Goal: Task Accomplishment & Management: Complete application form

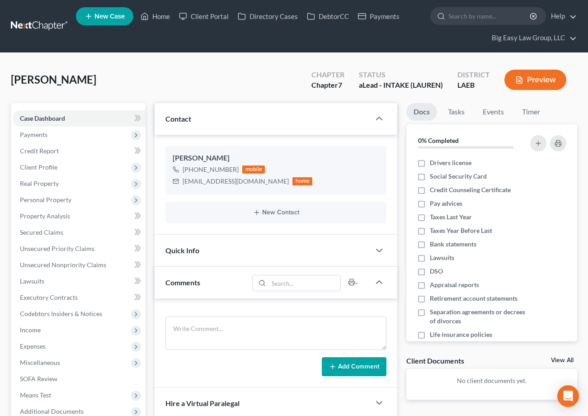
select select "0"
click at [158, 12] on link "Home" at bounding box center [155, 16] width 38 height 16
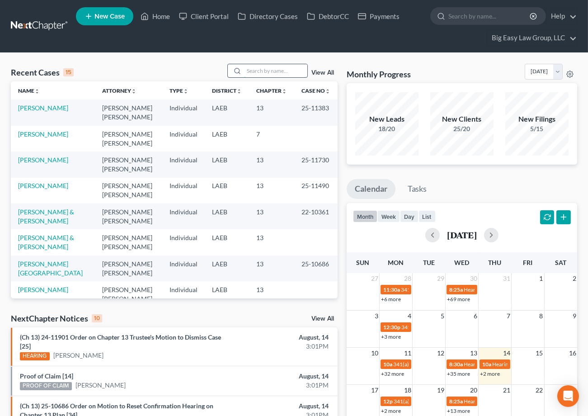
click at [263, 65] on input "search" at bounding box center [275, 70] width 63 height 13
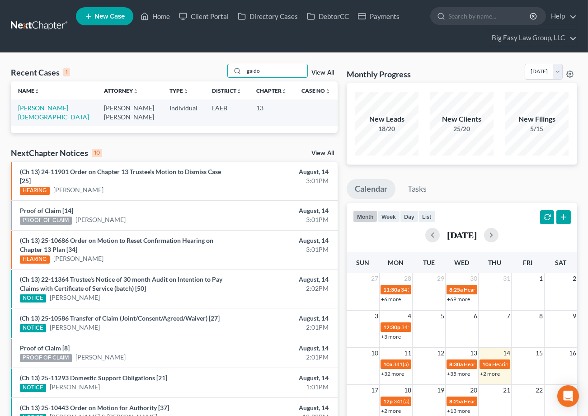
type input "gaido"
click at [23, 110] on link "Gaido, Christian" at bounding box center [53, 112] width 71 height 17
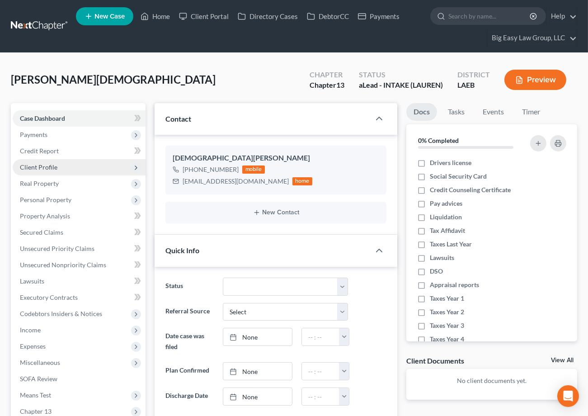
click at [89, 169] on span "Client Profile" at bounding box center [79, 167] width 133 height 16
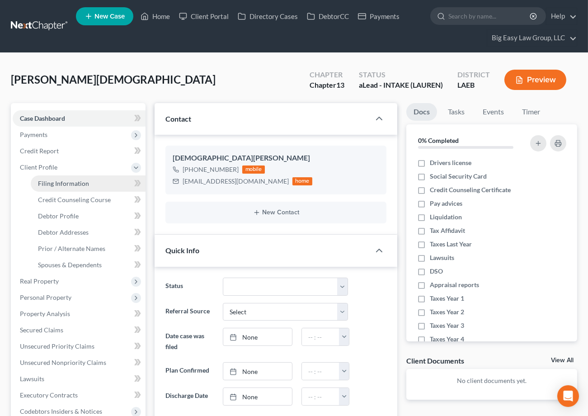
click at [90, 180] on link "Filing Information" at bounding box center [88, 183] width 115 height 16
select select "1"
select select "0"
select select "3"
select select "19"
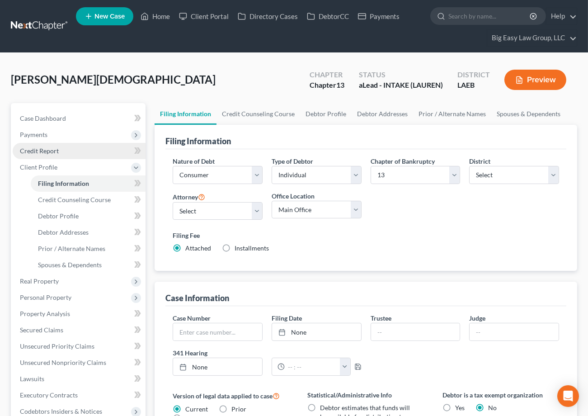
click at [77, 148] on link "Credit Report" at bounding box center [79, 151] width 133 height 16
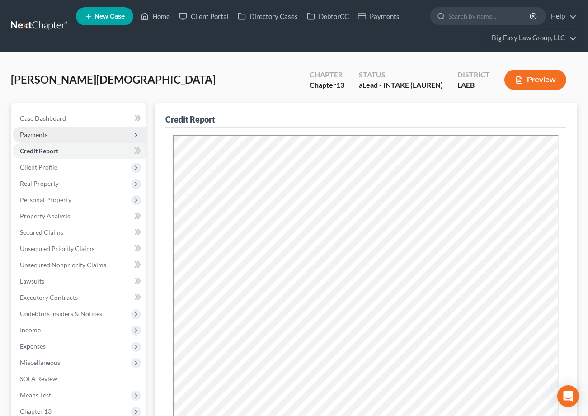
click at [93, 137] on span "Payments" at bounding box center [79, 134] width 133 height 16
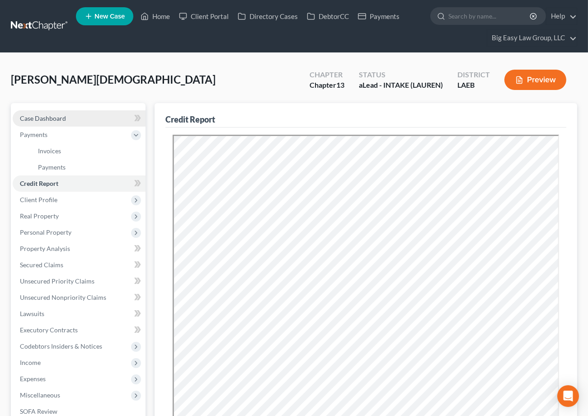
click at [96, 121] on link "Case Dashboard" at bounding box center [79, 118] width 133 height 16
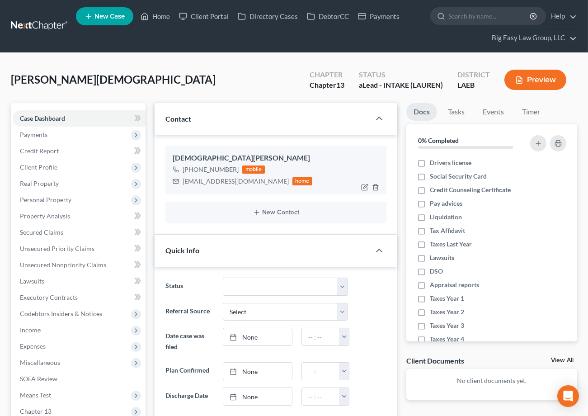
scroll to position [43, 0]
click at [364, 184] on icon "button" at bounding box center [364, 186] width 7 height 7
select select "0"
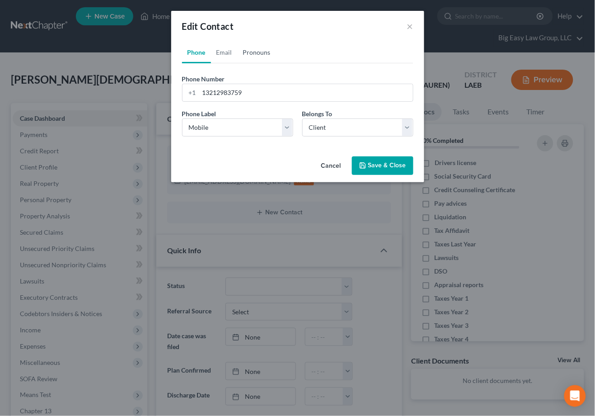
click at [259, 53] on link "Pronouns" at bounding box center [257, 53] width 38 height 22
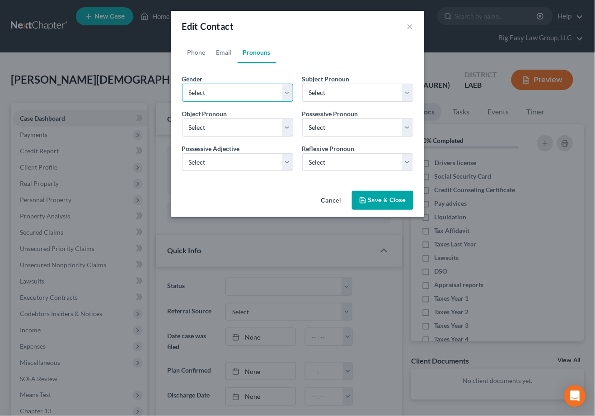
click at [233, 87] on select "Select Male Female Non Binary More Than One Person" at bounding box center [237, 93] width 111 height 18
select select "0"
click at [182, 84] on select "Select Male Female Non Binary More Than One Person" at bounding box center [237, 93] width 111 height 18
select select "0"
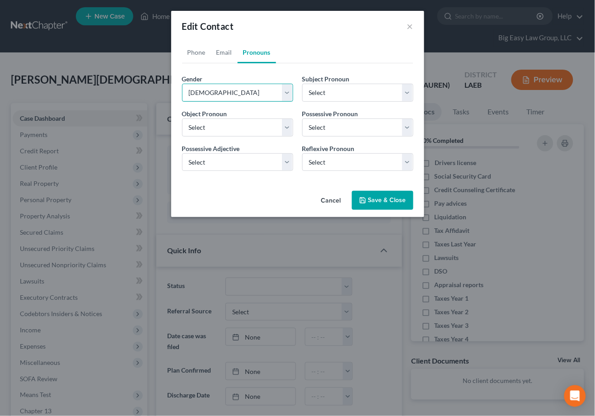
select select "0"
click at [372, 192] on button "Save & Close" at bounding box center [382, 200] width 61 height 19
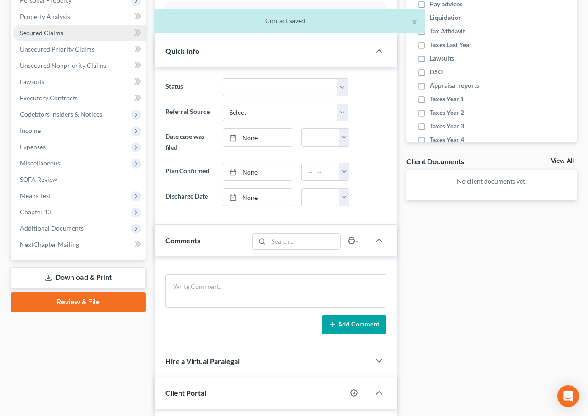
scroll to position [96, 0]
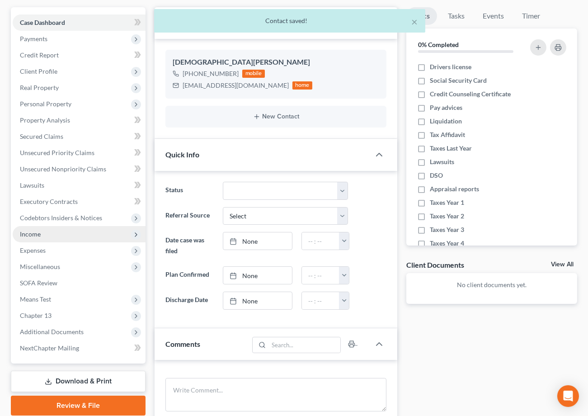
click at [92, 226] on span "Income" at bounding box center [79, 234] width 133 height 16
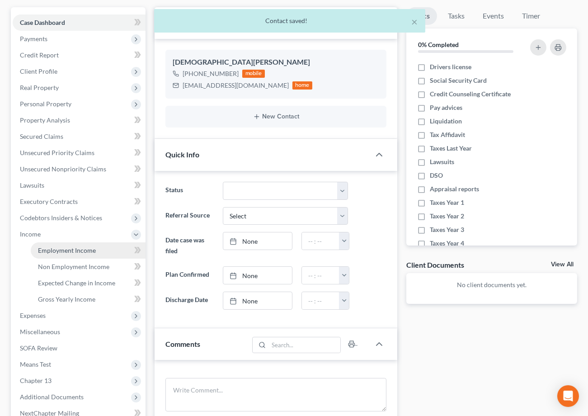
click at [101, 246] on link "Employment Income" at bounding box center [88, 250] width 115 height 16
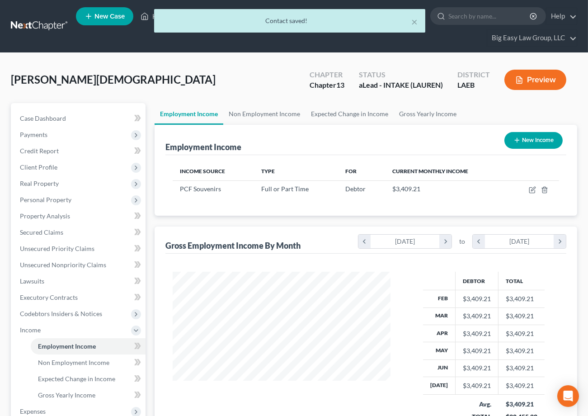
scroll to position [162, 236]
drag, startPoint x: 250, startPoint y: 116, endPoint x: 294, endPoint y: 111, distance: 44.1
click at [250, 116] on link "Non Employment Income" at bounding box center [264, 114] width 82 height 22
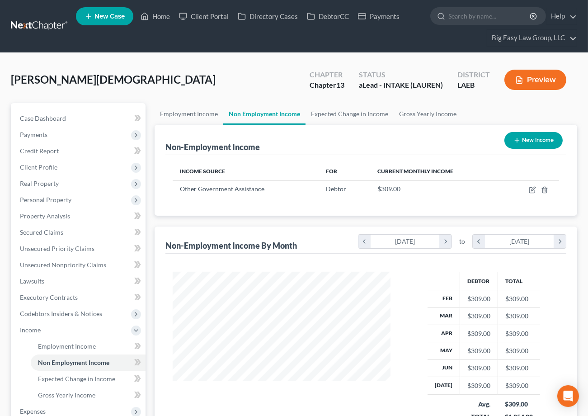
scroll to position [162, 236]
click at [335, 109] on link "Expected Change in Income" at bounding box center [349, 114] width 88 height 22
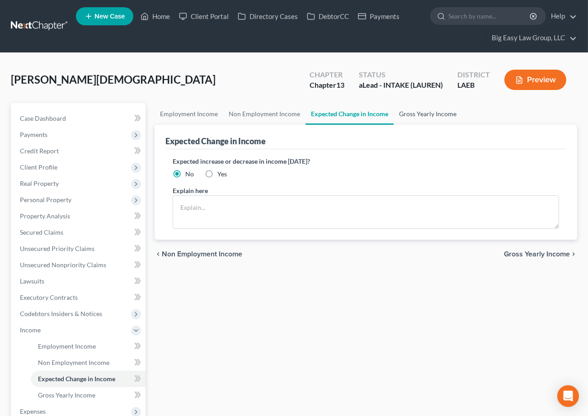
click at [401, 111] on link "Gross Yearly Income" at bounding box center [427, 114] width 68 height 22
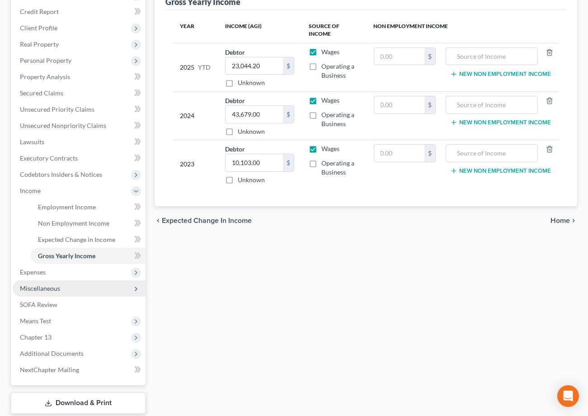
scroll to position [151, 0]
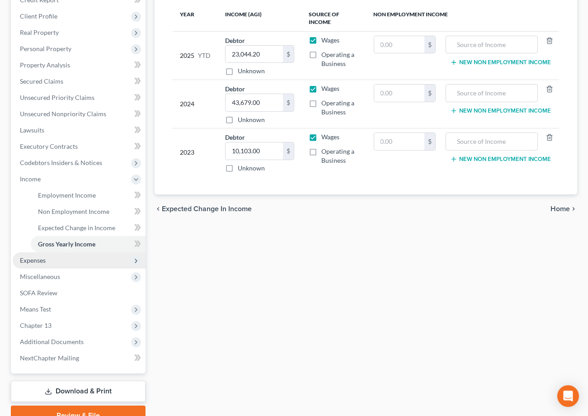
click at [87, 262] on span "Expenses" at bounding box center [79, 260] width 133 height 16
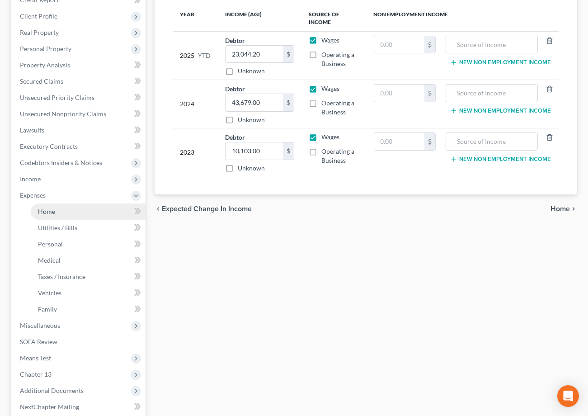
click at [72, 213] on link "Home" at bounding box center [88, 211] width 115 height 16
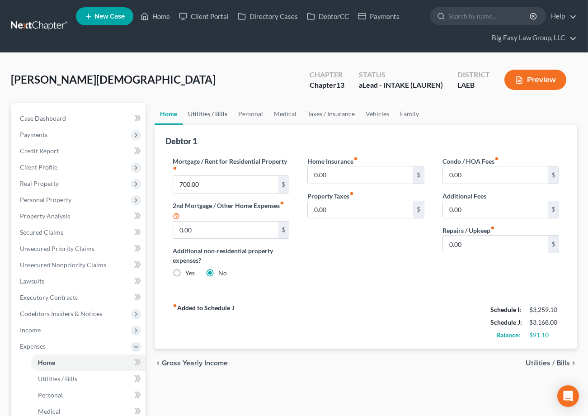
click at [215, 112] on link "Utilities / Bills" at bounding box center [207, 114] width 50 height 22
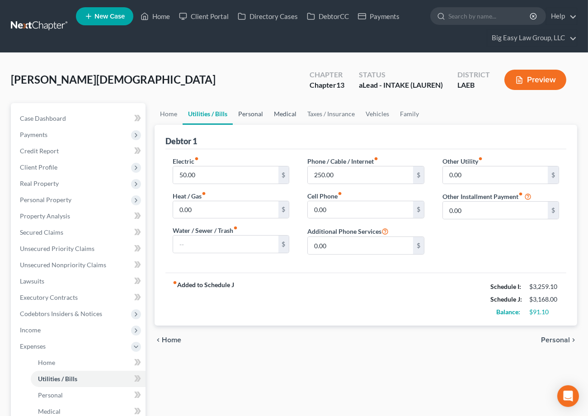
drag, startPoint x: 245, startPoint y: 111, endPoint x: 281, endPoint y: 110, distance: 36.1
click at [245, 111] on link "Personal" at bounding box center [251, 114] width 36 height 22
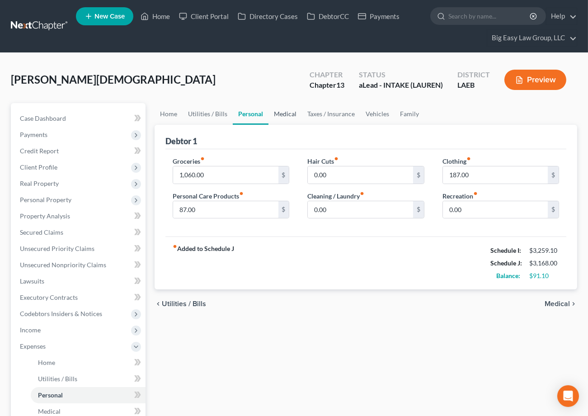
click at [291, 111] on link "Medical" at bounding box center [284, 114] width 33 height 22
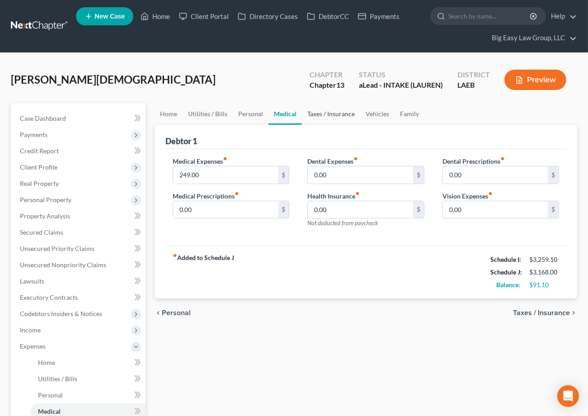
click at [313, 110] on link "Taxes / Insurance" at bounding box center [331, 114] width 58 height 22
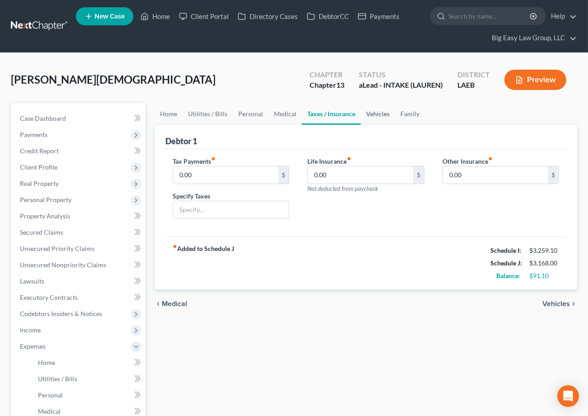
click at [370, 111] on link "Vehicles" at bounding box center [377, 114] width 34 height 22
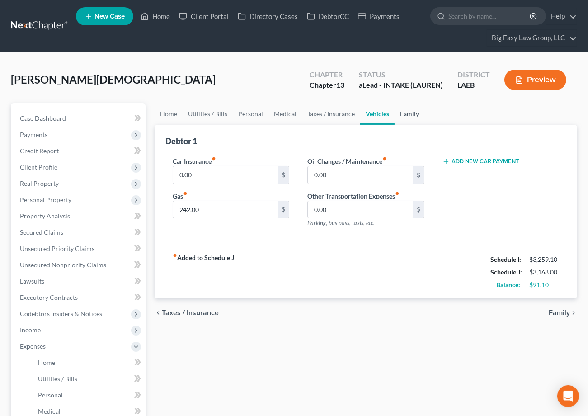
click at [405, 109] on link "Family" at bounding box center [409, 114] width 30 height 22
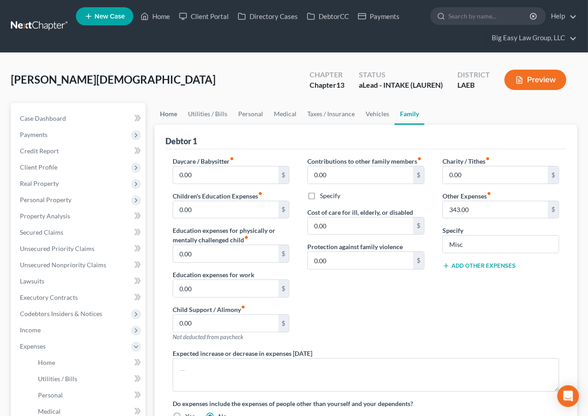
click at [169, 112] on link "Home" at bounding box center [168, 114] width 28 height 22
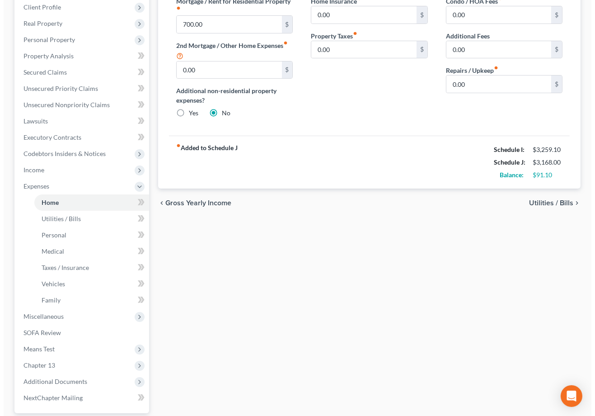
scroll to position [37, 0]
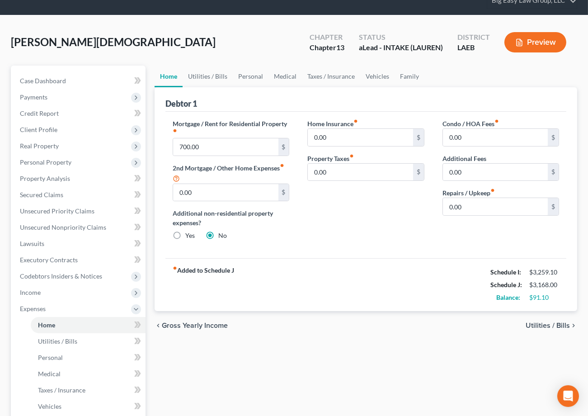
drag, startPoint x: 496, startPoint y: 45, endPoint x: 574, endPoint y: 33, distance: 78.9
click at [506, 42] on div "Chapter Chapter 13 Status aLead - INTAKE (LAUREN) District LAEB Preview" at bounding box center [439, 43] width 275 height 27
click at [542, 39] on button "Preview" at bounding box center [535, 42] width 62 height 20
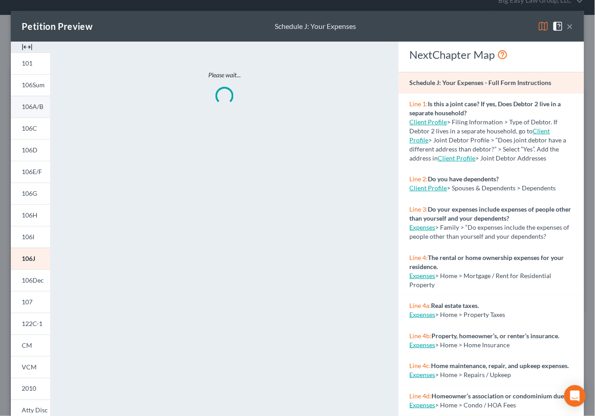
click at [42, 101] on link "106A/B" at bounding box center [30, 107] width 39 height 22
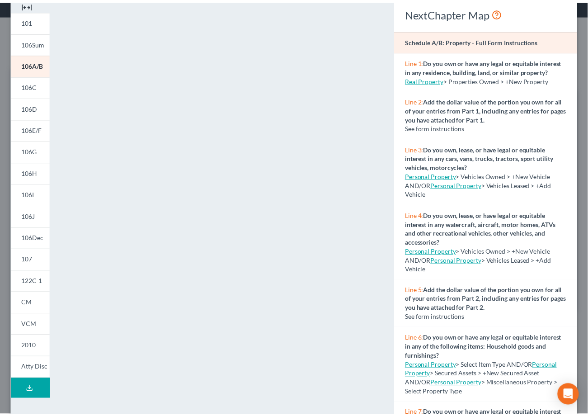
scroll to position [0, 0]
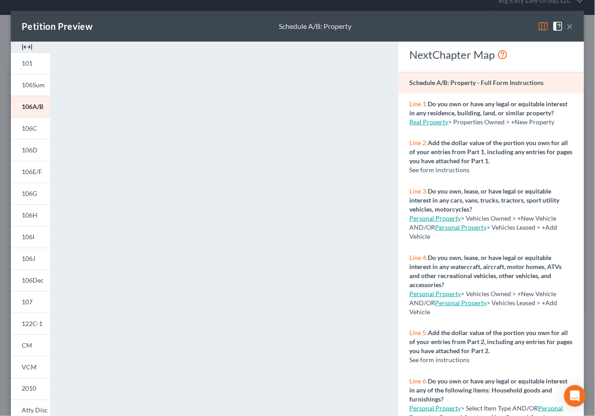
click at [559, 24] on span at bounding box center [559, 26] width 14 height 8
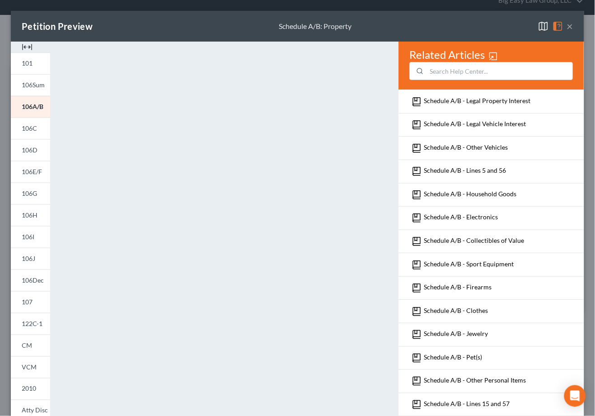
drag, startPoint x: 568, startPoint y: 22, endPoint x: 561, endPoint y: 27, distance: 8.5
click at [564, 25] on div "Petition Preview Schedule A/B: Property ×" at bounding box center [297, 26] width 573 height 31
click at [567, 27] on button "×" at bounding box center [570, 26] width 6 height 11
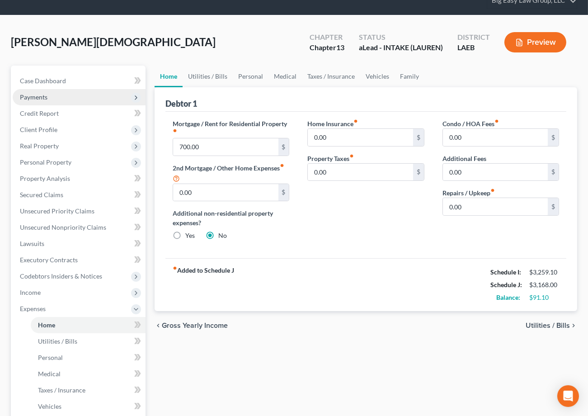
click at [71, 103] on span "Payments" at bounding box center [79, 97] width 133 height 16
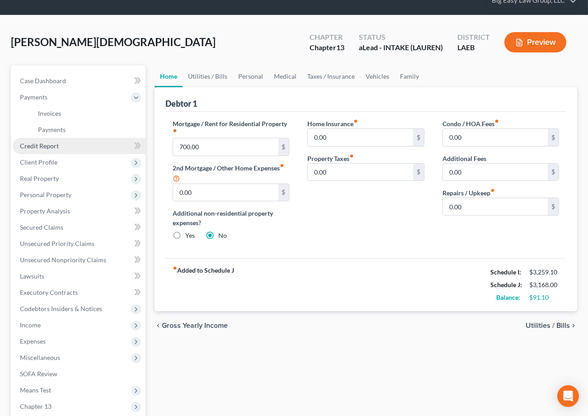
click at [76, 151] on link "Credit Report" at bounding box center [79, 146] width 133 height 16
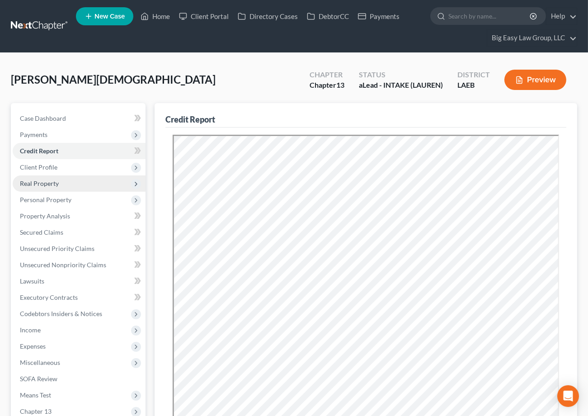
click at [83, 182] on span "Real Property" at bounding box center [79, 183] width 133 height 16
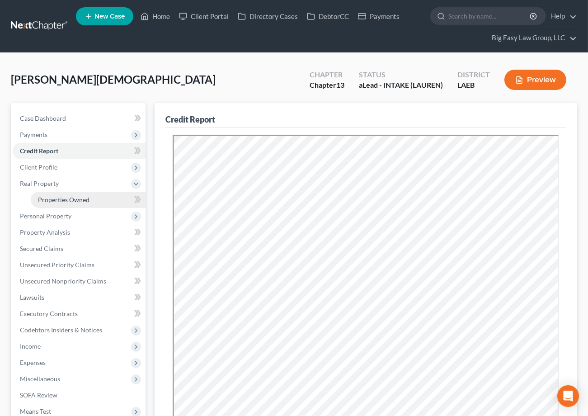
click at [75, 204] on link "Properties Owned" at bounding box center [88, 200] width 115 height 16
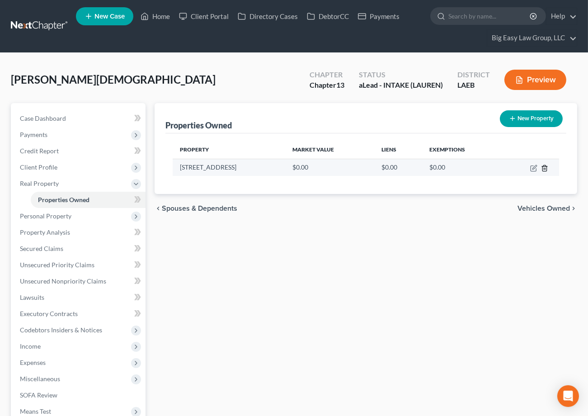
click at [544, 166] on icon "button" at bounding box center [544, 167] width 7 height 7
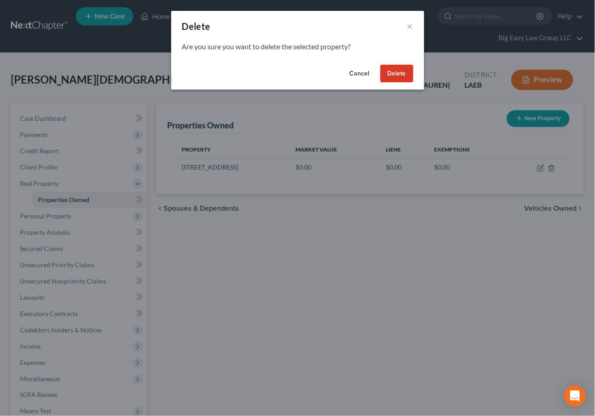
click at [396, 81] on button "Delete" at bounding box center [396, 74] width 33 height 18
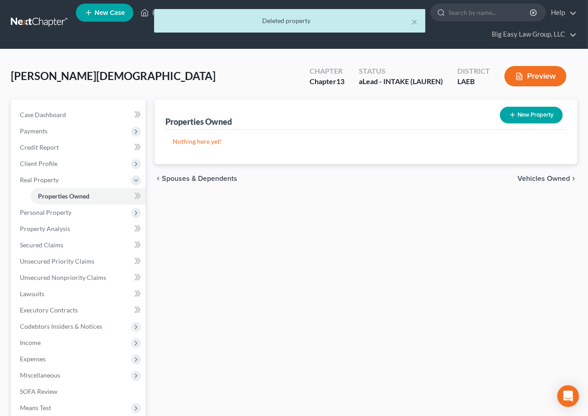
scroll to position [145, 0]
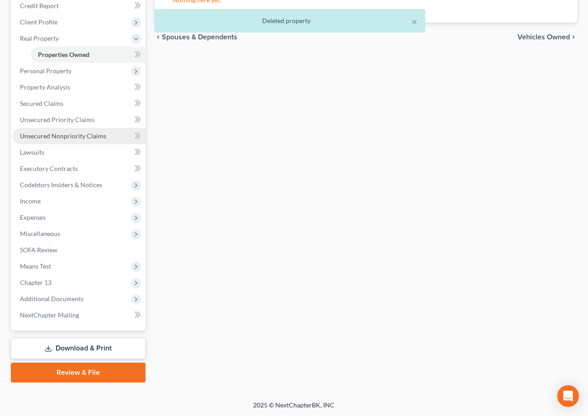
click at [83, 135] on span "Unsecured Nonpriority Claims" at bounding box center [63, 136] width 86 height 8
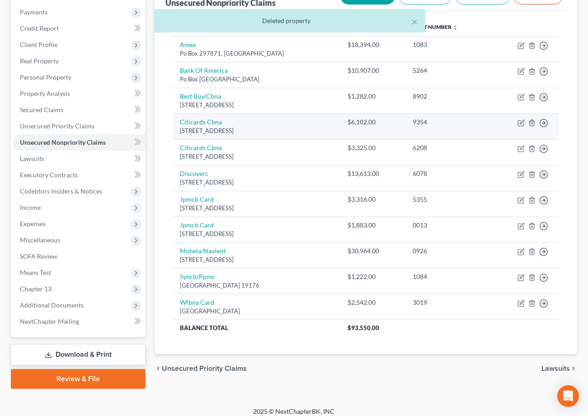
scroll to position [129, 0]
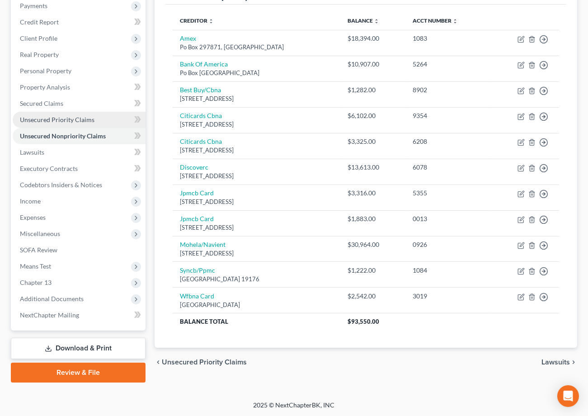
click at [91, 116] on span "Unsecured Priority Claims" at bounding box center [57, 120] width 75 height 8
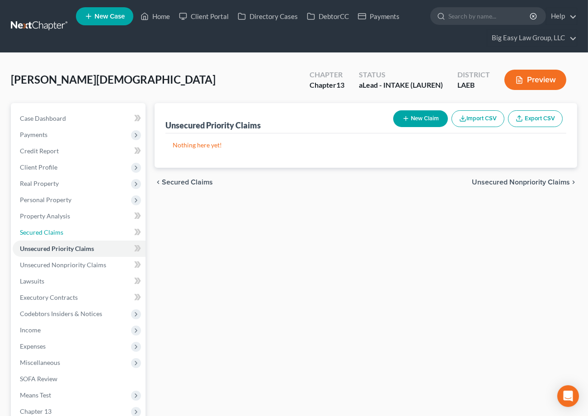
drag, startPoint x: 111, startPoint y: 236, endPoint x: 157, endPoint y: 234, distance: 46.1
click at [111, 236] on link "Secured Claims" at bounding box center [79, 232] width 133 height 16
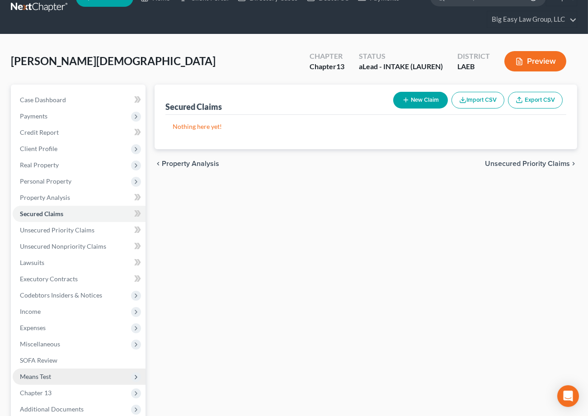
scroll to position [129, 0]
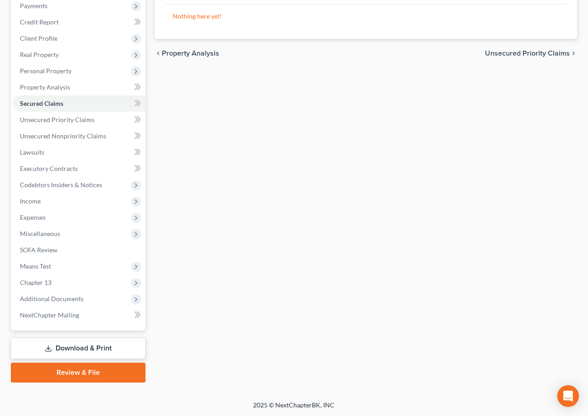
drag, startPoint x: 117, startPoint y: 349, endPoint x: 251, endPoint y: 242, distance: 170.6
click at [117, 349] on link "Download & Print" at bounding box center [78, 347] width 135 height 21
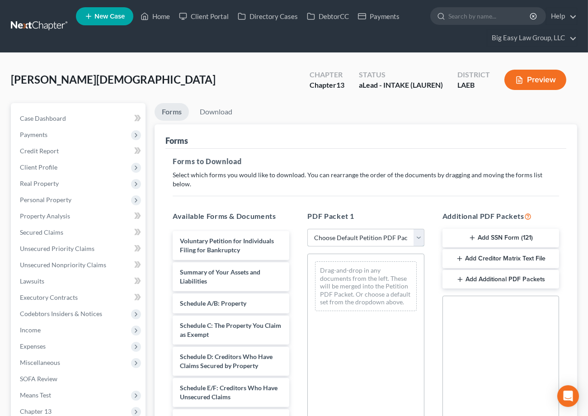
click at [327, 231] on select "Choose Default Petition PDF Packet Complete Bankruptcy Petition (all forms and …" at bounding box center [365, 238] width 117 height 18
select select "0"
click at [307, 229] on select "Choose Default Petition PDF Packet Complete Bankruptcy Petition (all forms and …" at bounding box center [365, 238] width 117 height 18
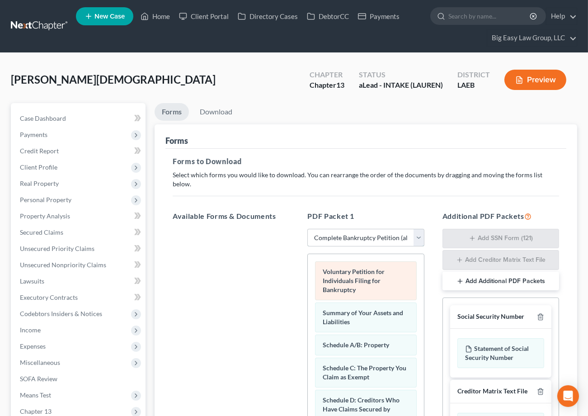
scroll to position [84, 0]
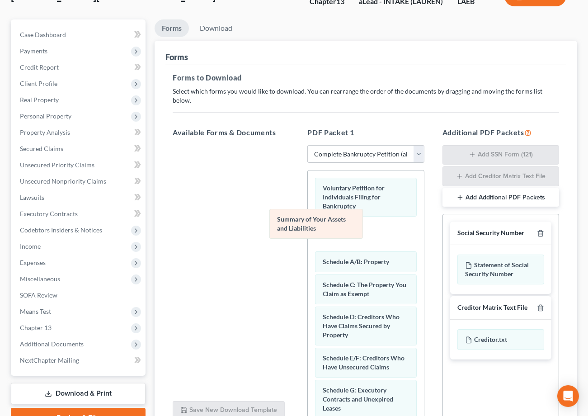
drag, startPoint x: 359, startPoint y: 225, endPoint x: 174, endPoint y: 186, distance: 188.4
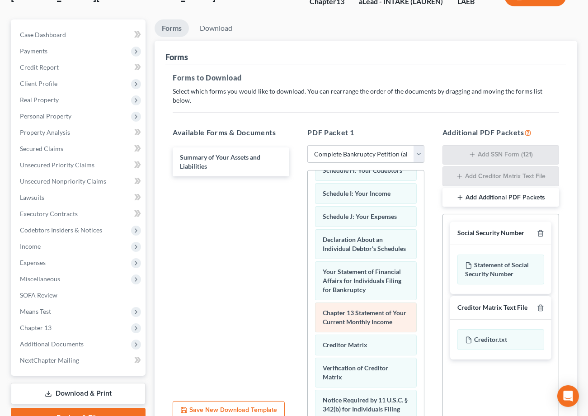
scroll to position [384, 0]
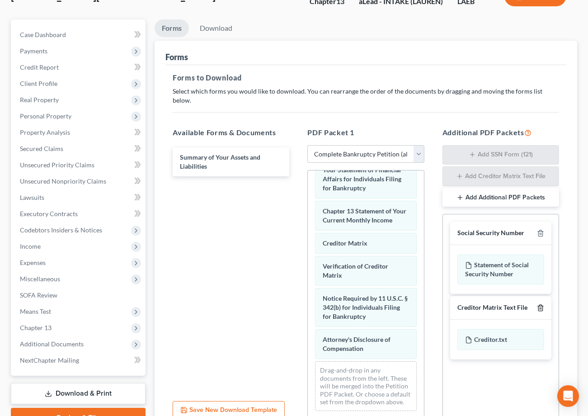
click at [540, 304] on icon "button" at bounding box center [540, 307] width 7 height 7
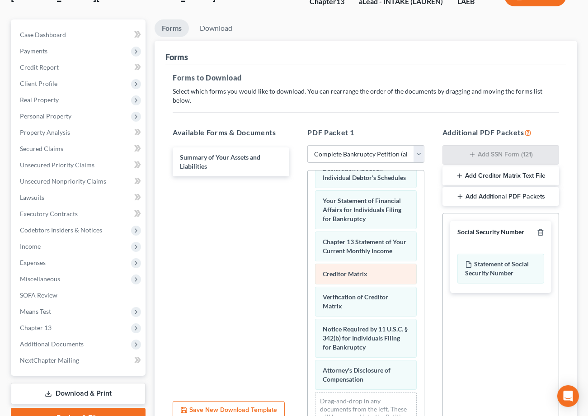
scroll to position [322, 0]
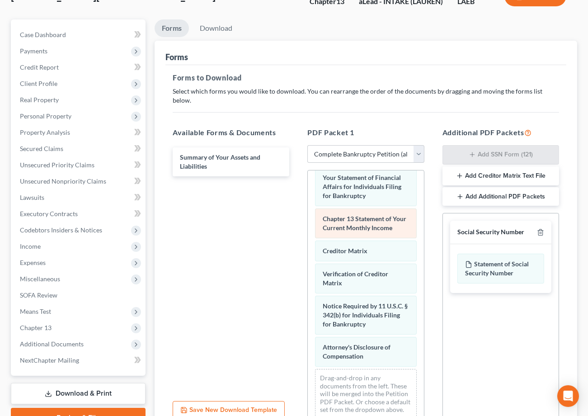
click at [308, 210] on div "Voluntary Petition for Individuals Filing for Bankruptcy Schedule A/B: Property…" at bounding box center [366, 136] width 116 height 577
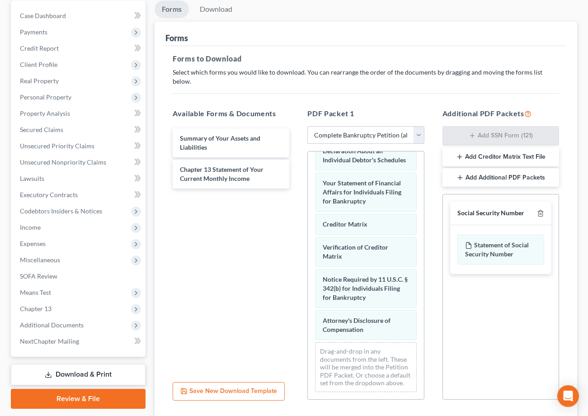
scroll to position [159, 0]
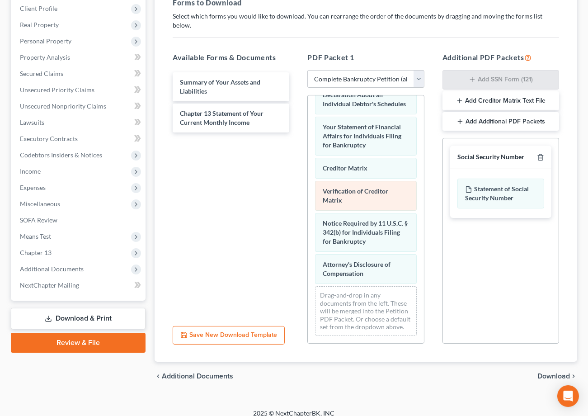
click at [308, 173] on div "Voluntary Petition for Individuals Filing for Bankruptcy Schedule A/B: Property…" at bounding box center [366, 70] width 116 height 545
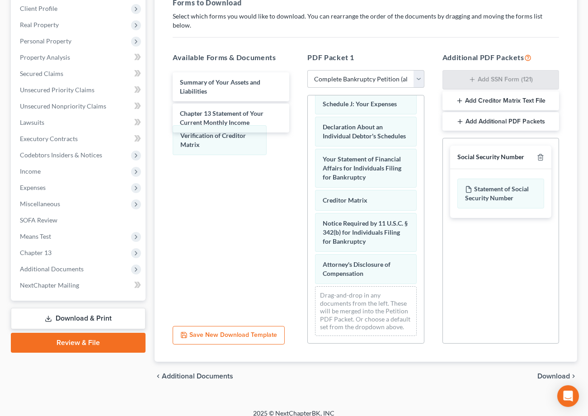
scroll to position [310, 0]
click at [551, 372] on span "Download" at bounding box center [553, 375] width 33 height 7
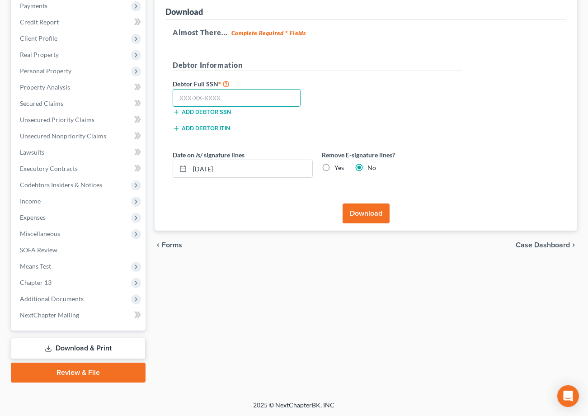
click at [222, 103] on input "text" at bounding box center [237, 98] width 128 height 18
type input "437-81-8478"
click at [365, 208] on button "Download" at bounding box center [365, 213] width 47 height 20
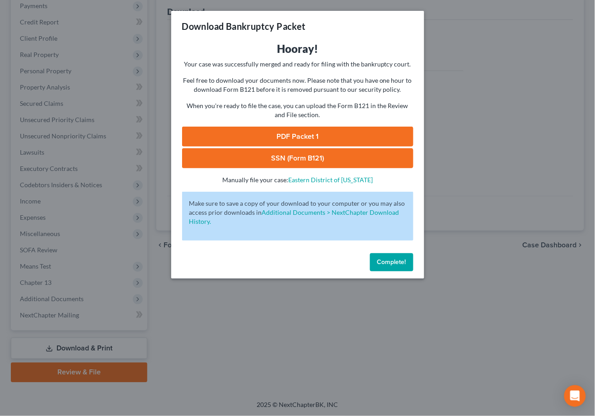
click at [253, 145] on link "PDF Packet 1" at bounding box center [297, 136] width 231 height 20
click at [314, 160] on link "SSN (Form B121)" at bounding box center [297, 158] width 231 height 20
drag, startPoint x: 381, startPoint y: 262, endPoint x: 361, endPoint y: 253, distance: 21.6
click at [381, 262] on span "Complete!" at bounding box center [391, 262] width 29 height 8
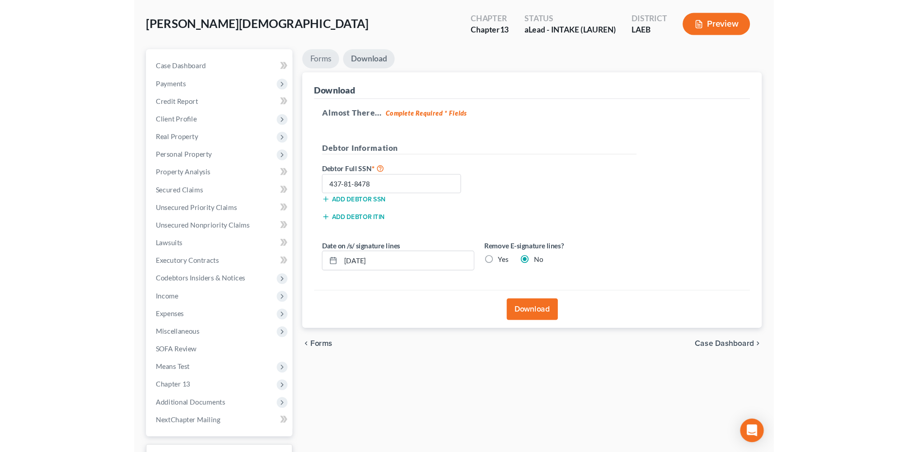
scroll to position [0, 0]
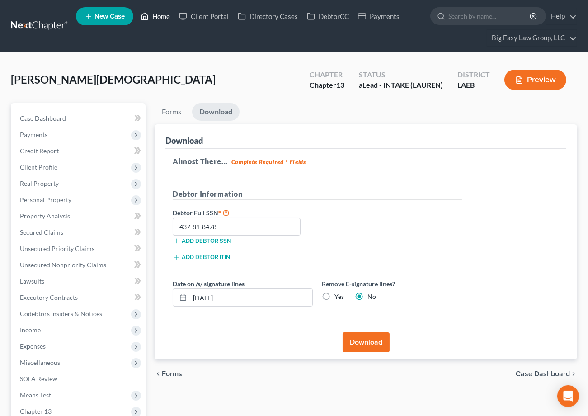
click at [165, 13] on link "Home" at bounding box center [155, 16] width 38 height 16
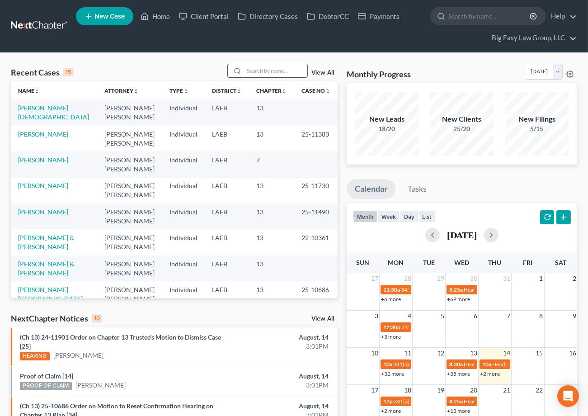
click at [256, 65] on input "search" at bounding box center [275, 70] width 63 height 13
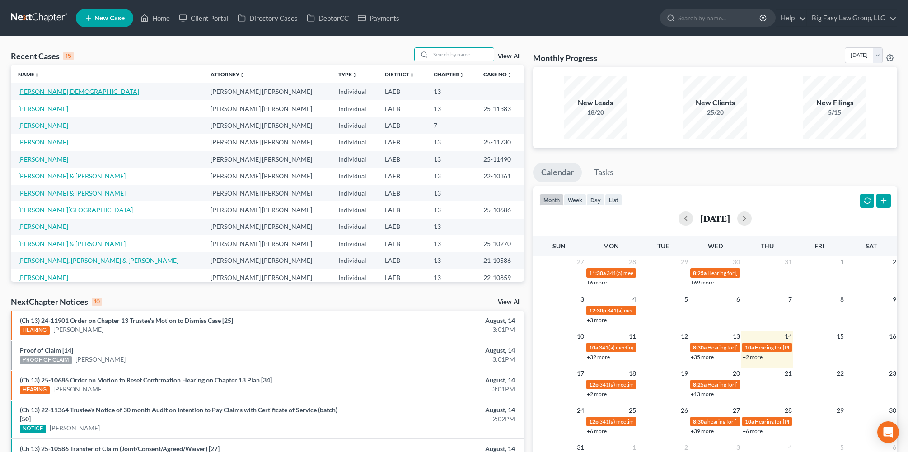
click at [46, 89] on link "Gaido, Christian" at bounding box center [78, 92] width 121 height 8
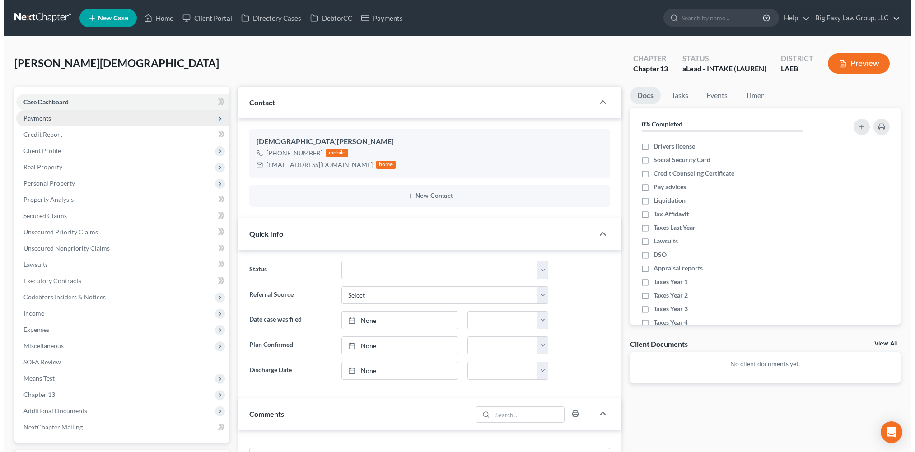
scroll to position [16, 0]
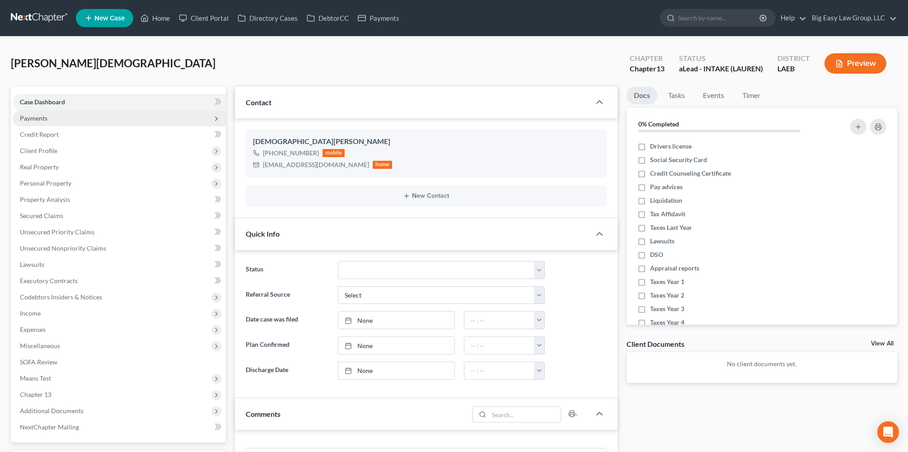
drag, startPoint x: 42, startPoint y: 114, endPoint x: 135, endPoint y: 116, distance: 93.1
click at [43, 114] on span "Payments" at bounding box center [34, 118] width 28 height 8
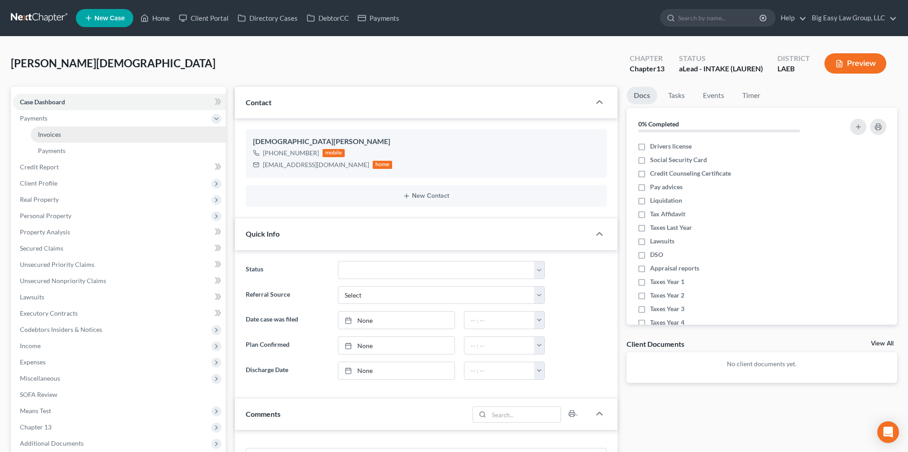
click at [61, 136] on link "Invoices" at bounding box center [128, 134] width 195 height 16
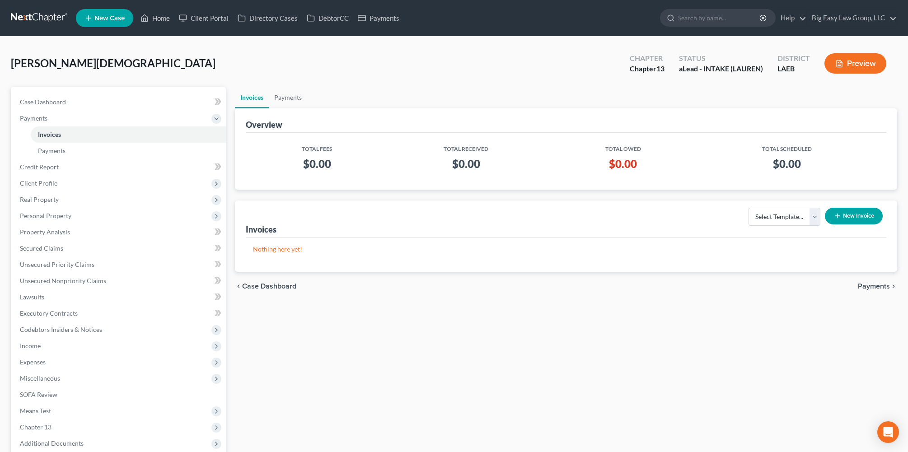
click at [587, 213] on button "New Invoice" at bounding box center [854, 216] width 58 height 17
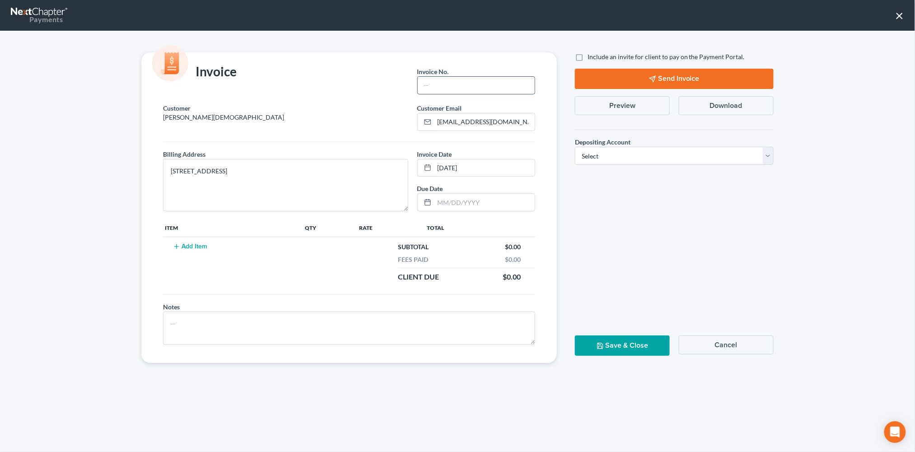
click at [466, 90] on input "text" at bounding box center [476, 85] width 117 height 17
type input "1"
click at [189, 248] on button "Add Item" at bounding box center [190, 246] width 40 height 7
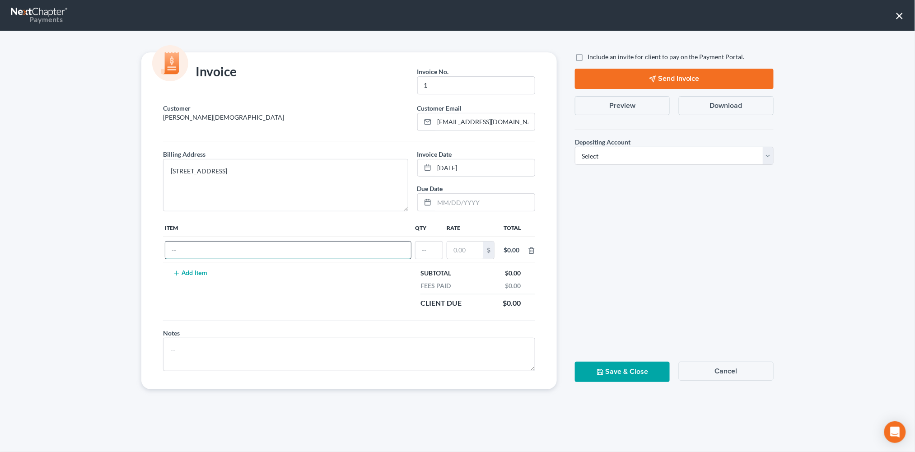
click at [202, 249] on input "text" at bounding box center [288, 250] width 246 height 17
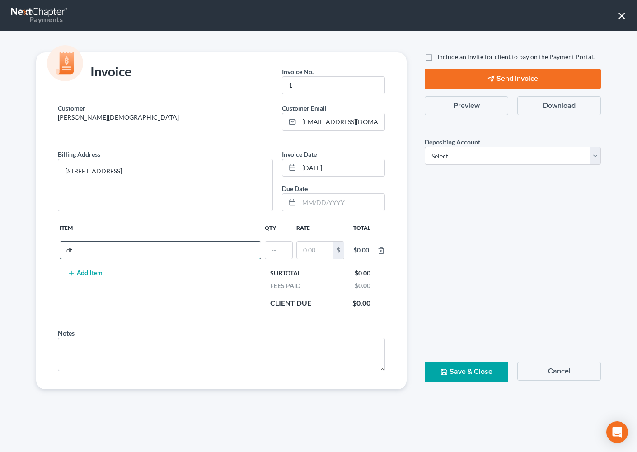
click at [224, 243] on input "df" at bounding box center [160, 250] width 201 height 17
drag, startPoint x: 223, startPoint y: 247, endPoint x: 52, endPoint y: 204, distance: 175.9
click at [52, 204] on div "Customer Gaido, Christian Customer Email * cgaido@msn.com Billing Address * 404…" at bounding box center [221, 246] width 370 height 286
type input "fee"
click at [281, 253] on input "text" at bounding box center [278, 250] width 27 height 17
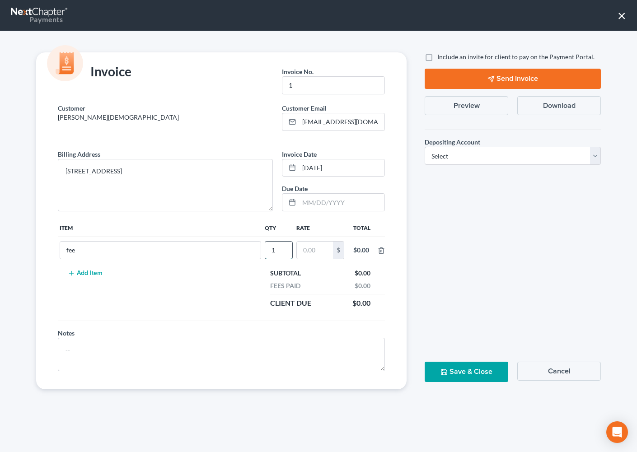
type input "1"
type input "350"
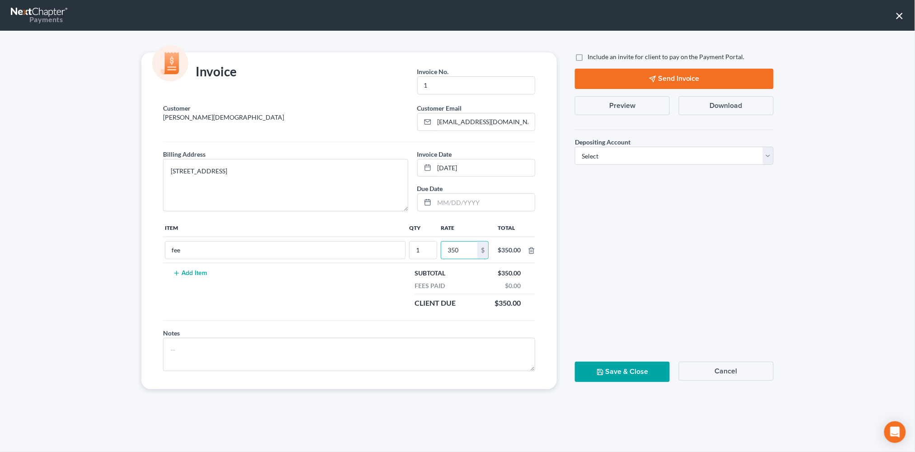
click at [587, 377] on button "Save & Close" at bounding box center [622, 372] width 95 height 20
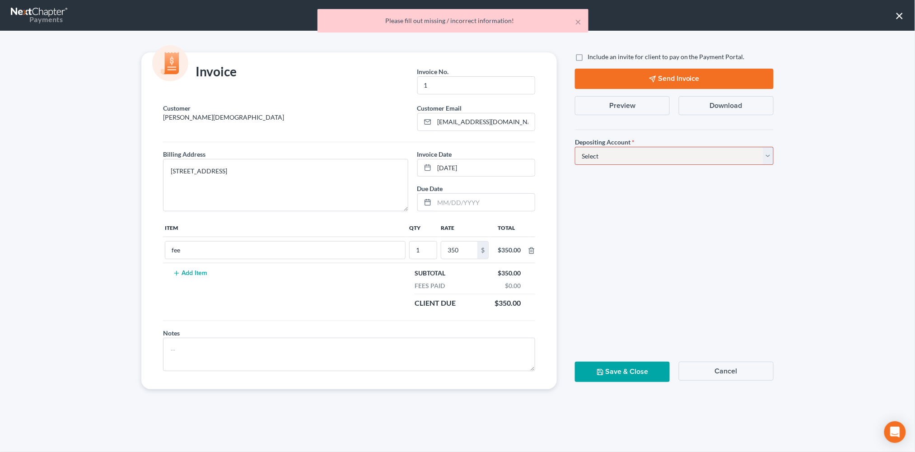
click at [587, 154] on select "Select Operation Trust" at bounding box center [674, 156] width 199 height 18
select select "0"
click at [575, 147] on select "Select Operation Trust" at bounding box center [674, 156] width 199 height 18
click at [587, 379] on button "Save & Close" at bounding box center [622, 372] width 95 height 20
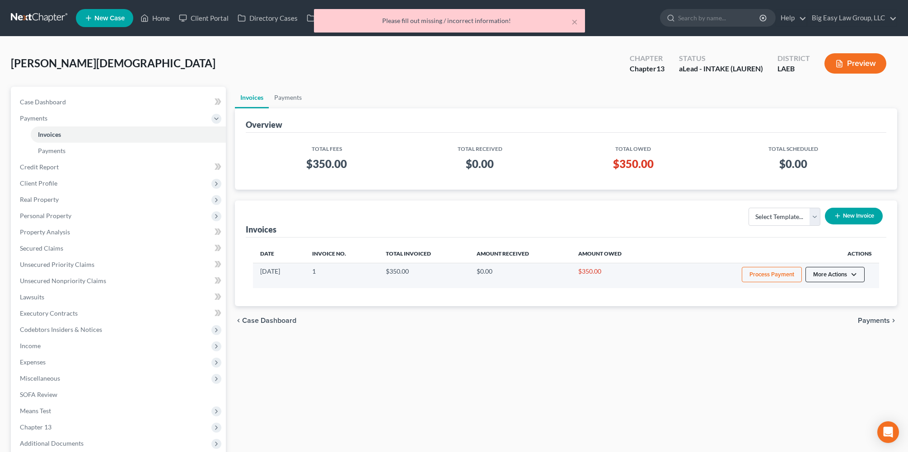
click at [587, 276] on button "More Actions" at bounding box center [834, 274] width 59 height 15
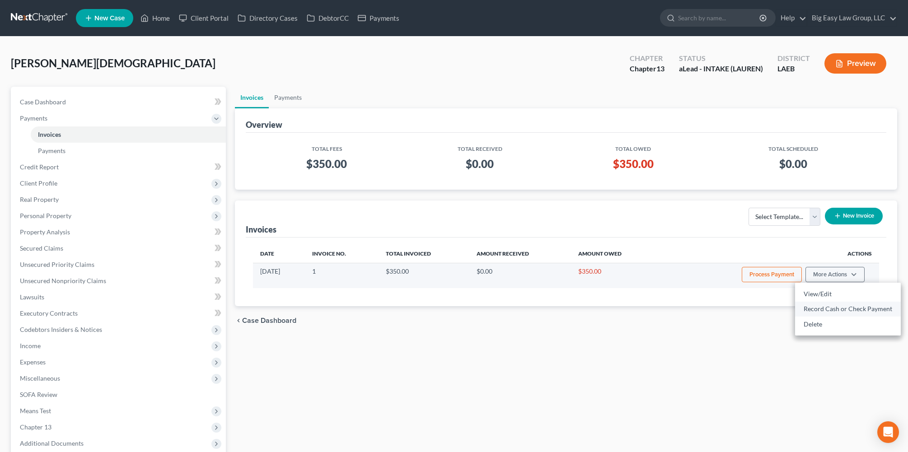
click at [587, 306] on link "Record Cash or Check Payment" at bounding box center [848, 308] width 106 height 15
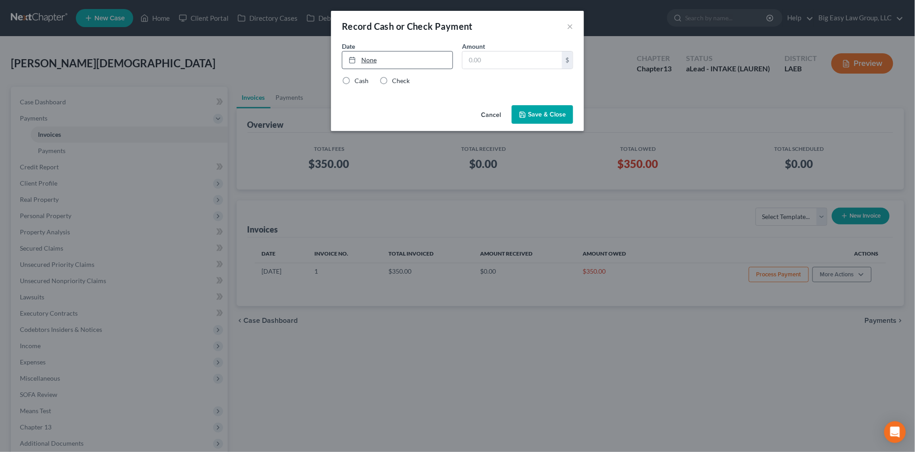
click at [409, 55] on link "None" at bounding box center [397, 59] width 110 height 17
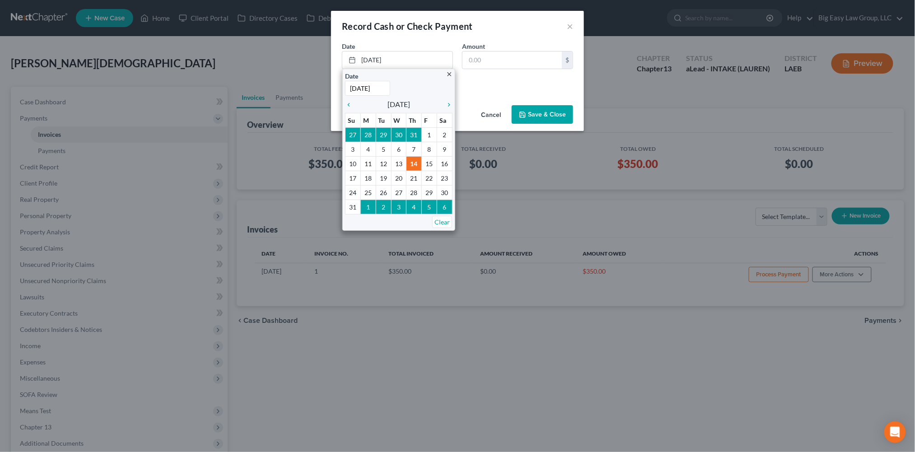
click at [471, 94] on div "Date 8/14/2025 close Date 8/14/2025 Time 12:00 AM chevron_left August 2025 chev…" at bounding box center [457, 72] width 253 height 60
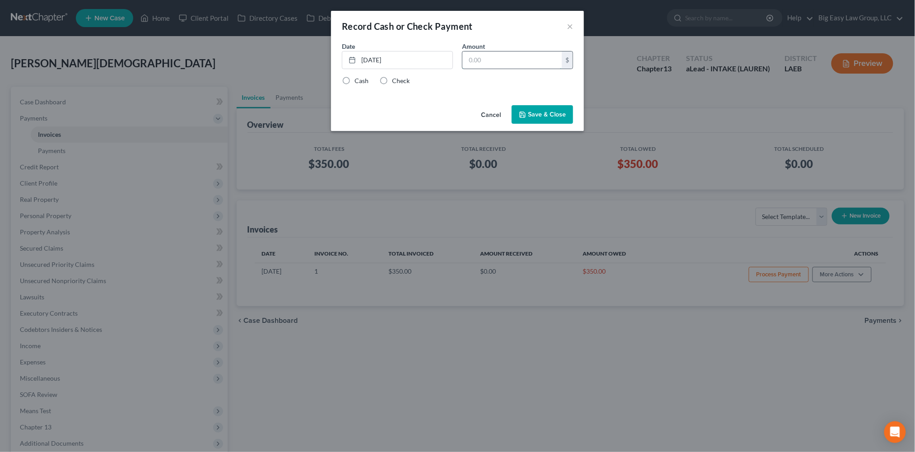
click at [491, 66] on input "text" at bounding box center [511, 59] width 99 height 17
click at [355, 84] on label "Cash" at bounding box center [362, 80] width 14 height 9
click at [358, 82] on input "Cash" at bounding box center [361, 79] width 6 height 6
radio input "true"
click at [492, 64] on input "text" at bounding box center [511, 59] width 99 height 17
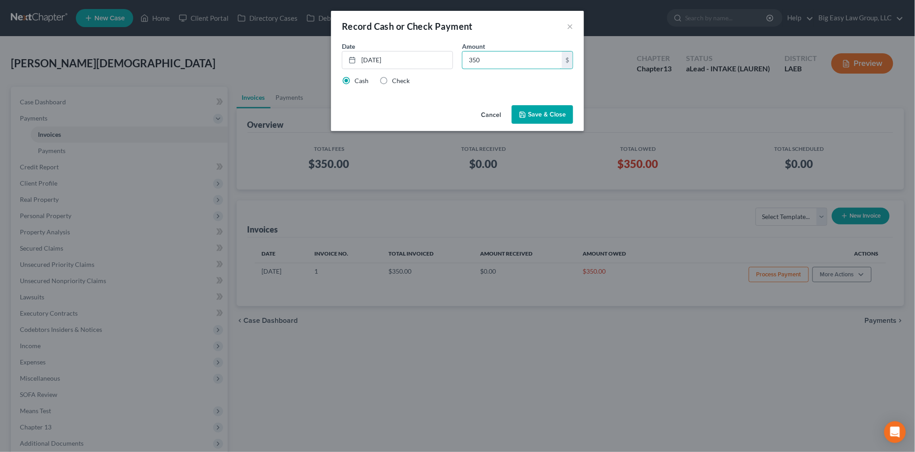
type input "350"
click at [528, 114] on button "Save & Close" at bounding box center [542, 114] width 61 height 19
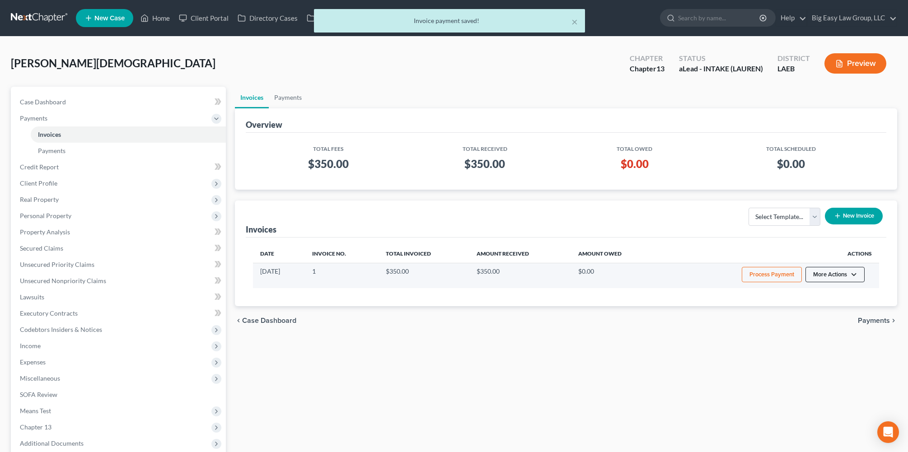
click at [587, 277] on button "More Actions" at bounding box center [834, 274] width 59 height 15
click at [587, 290] on link "View/Edit" at bounding box center [848, 293] width 106 height 15
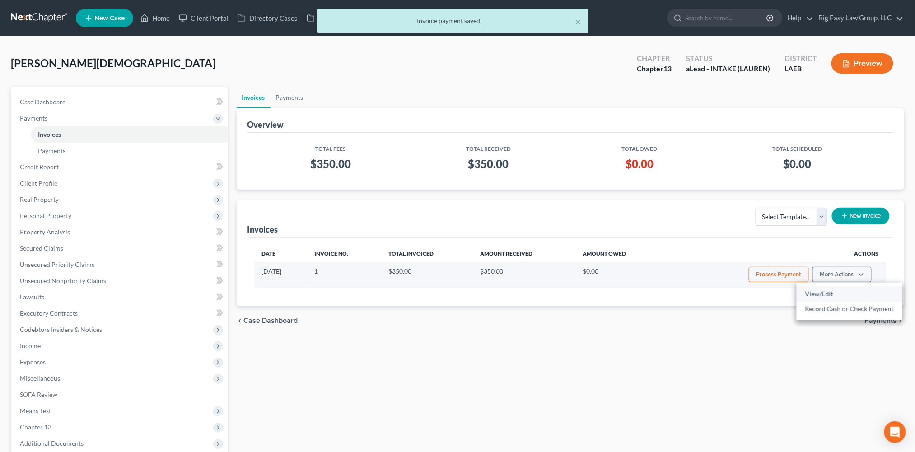
select select "0"
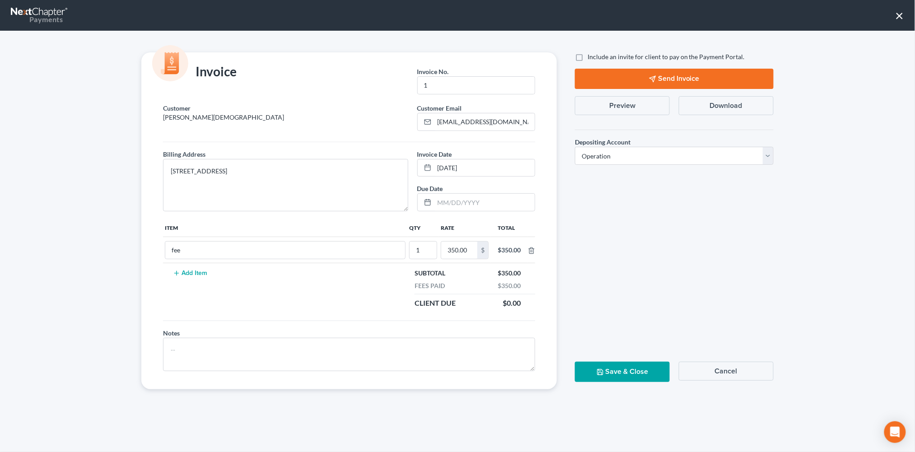
click at [587, 104] on button "Preview" at bounding box center [622, 105] width 95 height 19
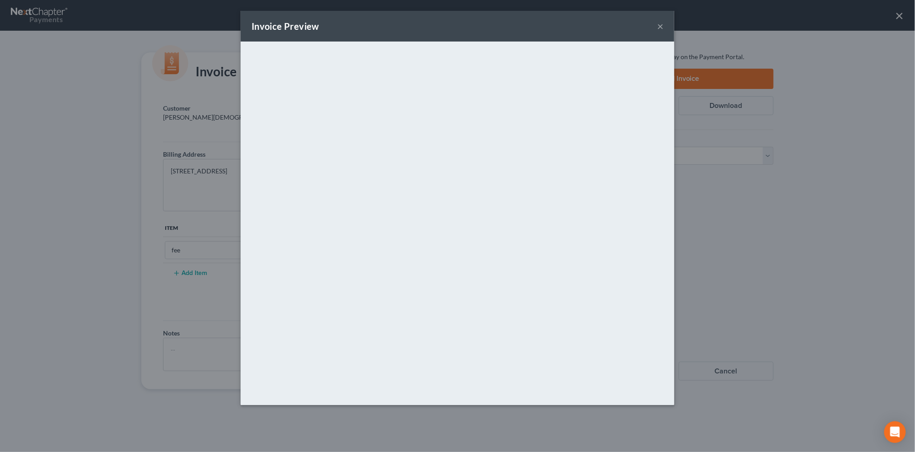
drag, startPoint x: 660, startPoint y: 22, endPoint x: 629, endPoint y: 17, distance: 31.1
click at [587, 23] on button "×" at bounding box center [660, 26] width 6 height 11
